Goal: Navigation & Orientation: Find specific page/section

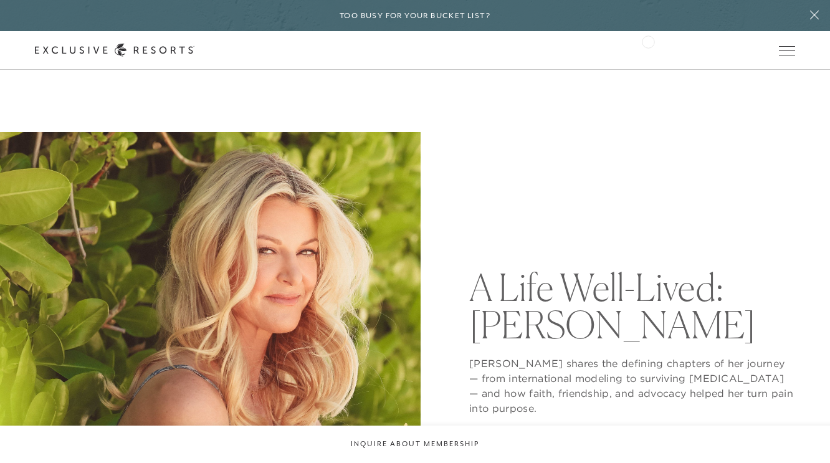
click at [648, 41] on div "Schedule a Meeting Get Started Visit home page Member Login Schedule a Meeting …" at bounding box center [415, 50] width 830 height 39
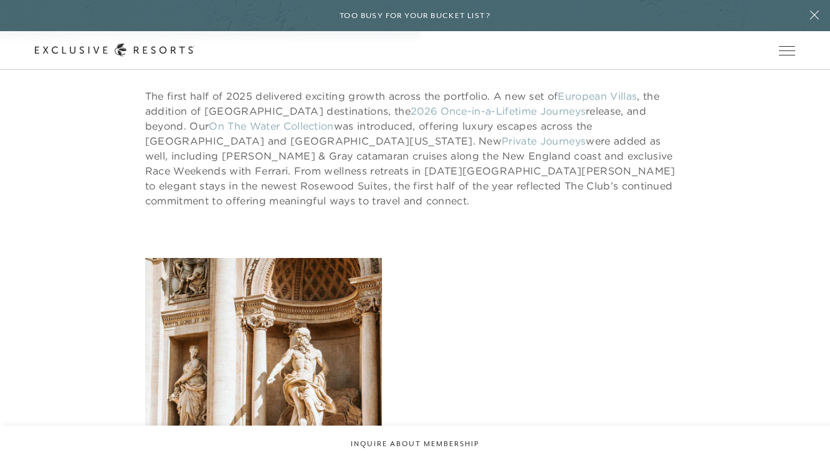
scroll to position [127, 0]
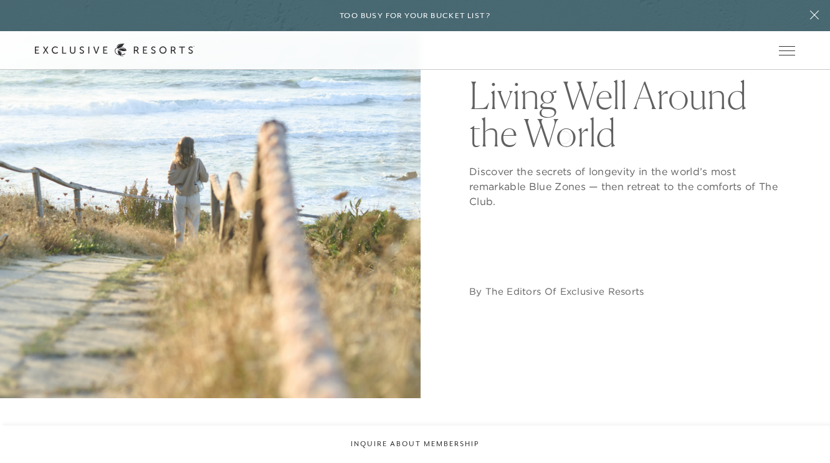
scroll to position [156, 0]
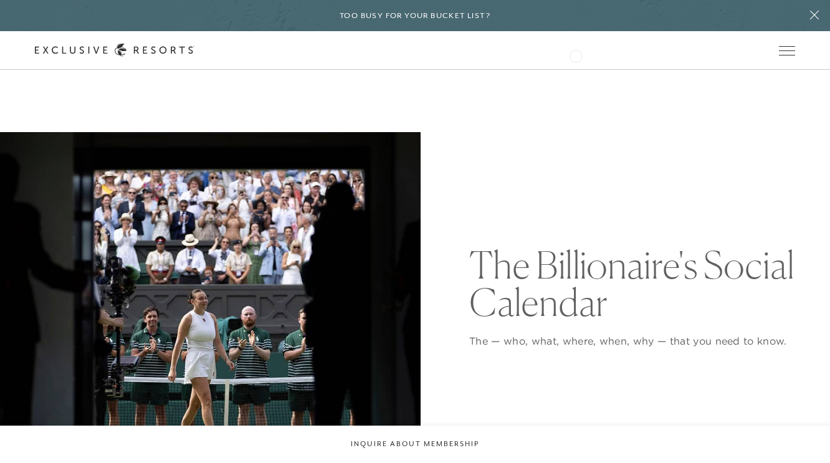
click at [576, 55] on div "Schedule a Meeting Get Started Visit home page Member Login Schedule a Meeting …" at bounding box center [415, 50] width 761 height 13
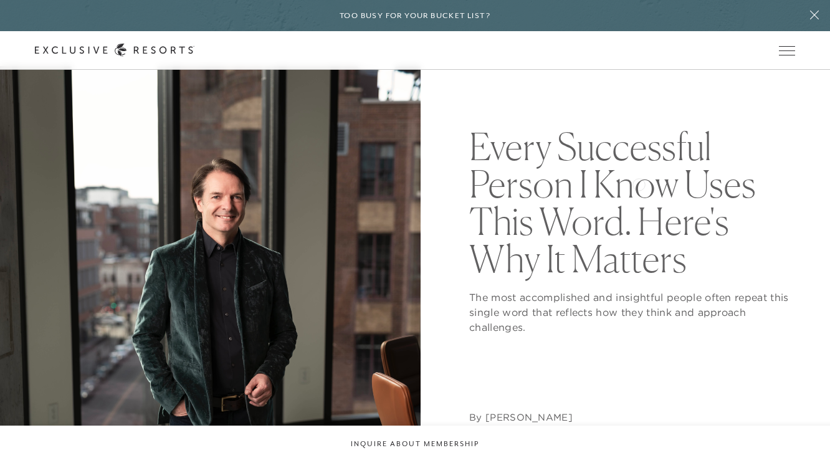
scroll to position [64, 0]
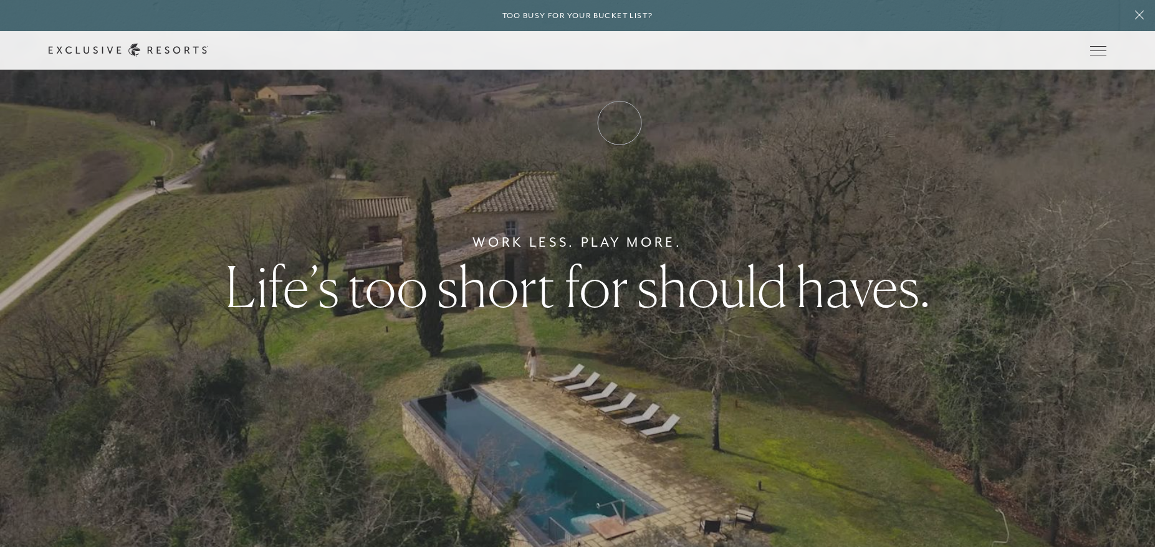
click at [0, 0] on link "Experience Collection" at bounding box center [0, 0] width 0 height 0
